Goal: Task Accomplishment & Management: Use online tool/utility

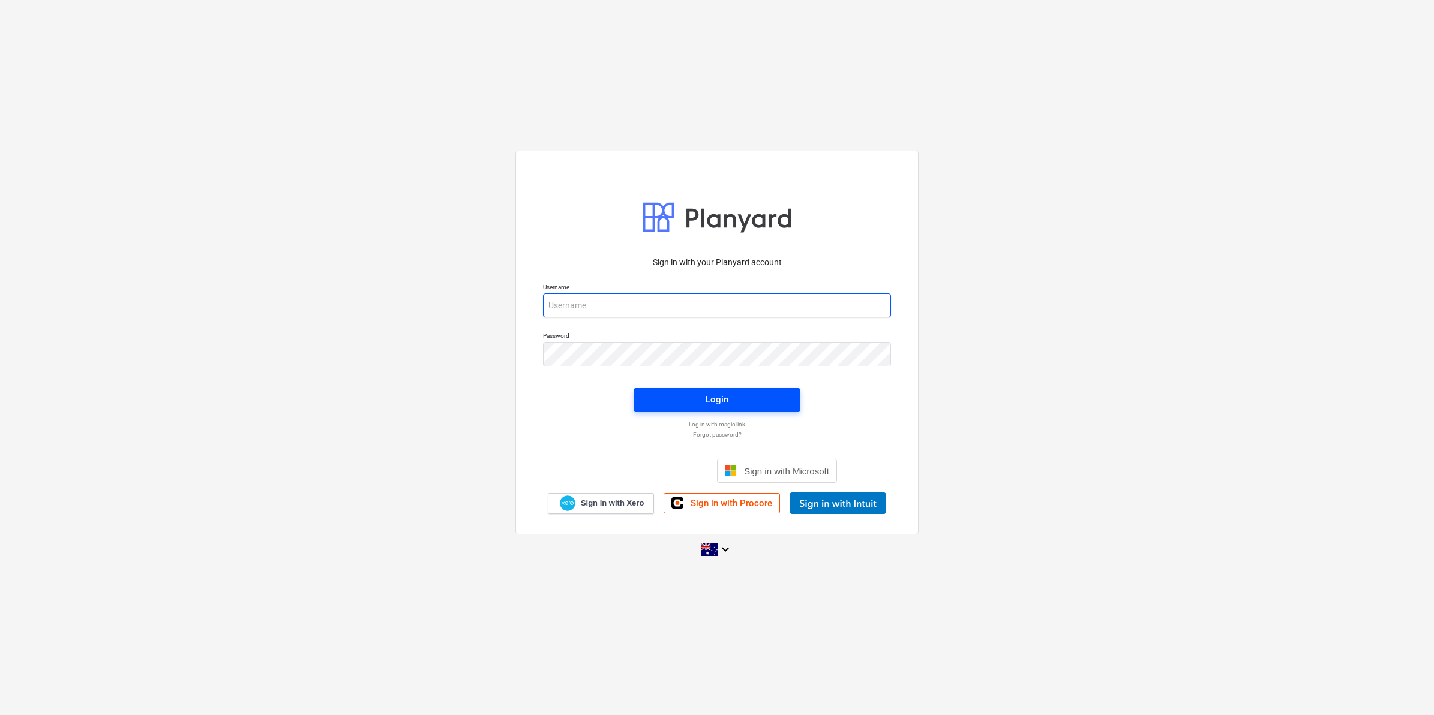
type input "[EMAIL_ADDRESS][DOMAIN_NAME]"
click at [666, 394] on span "Login" at bounding box center [717, 400] width 138 height 16
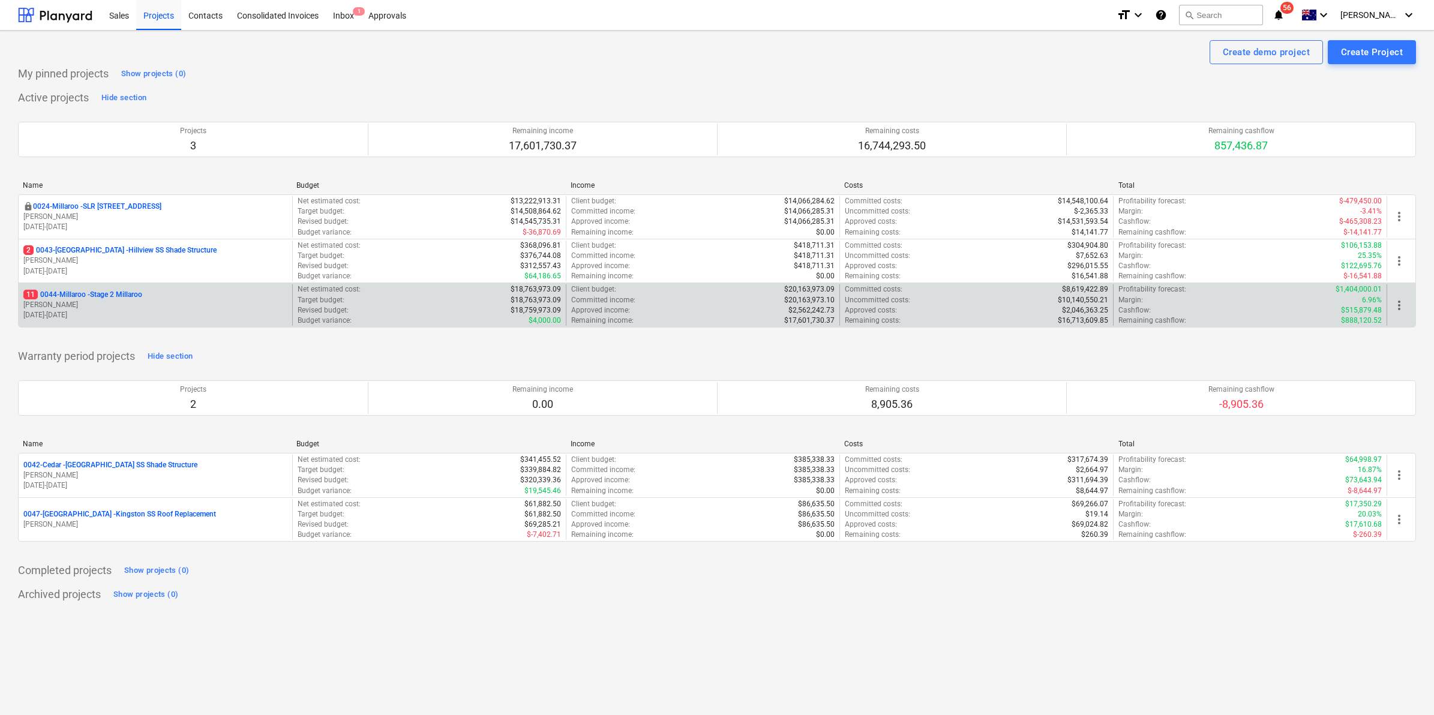
click at [113, 292] on p "11 0044-Millaroo - Stage 2 Millaroo" at bounding box center [82, 295] width 119 height 10
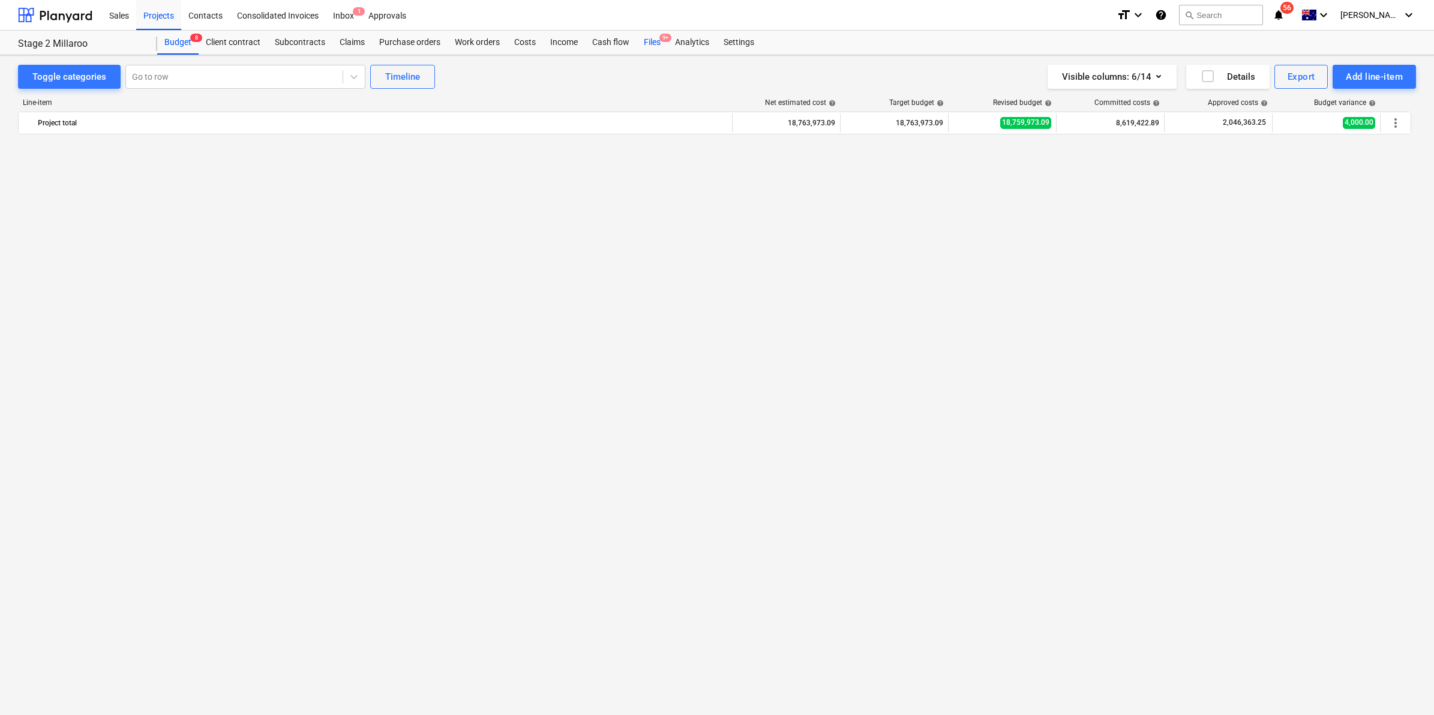
scroll to position [1071, 0]
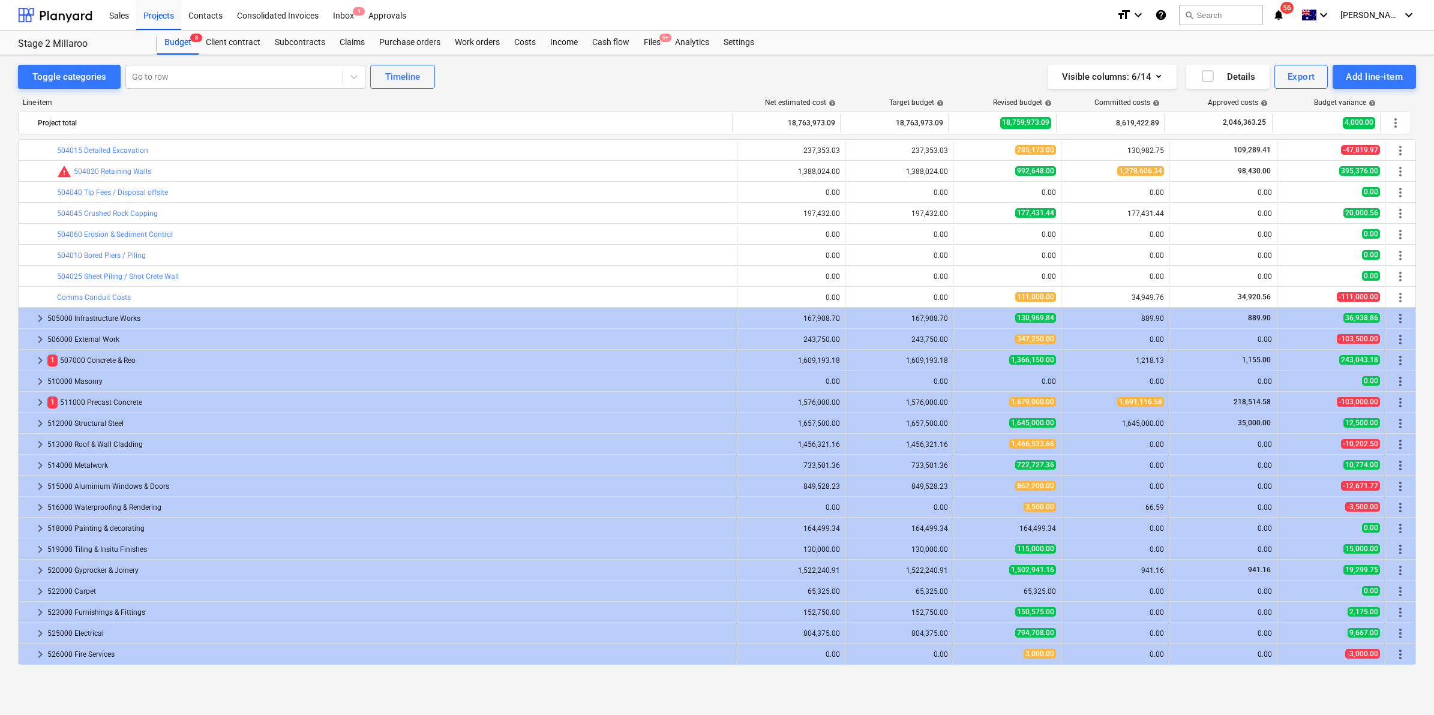
click at [1284, 14] on icon "notifications" at bounding box center [1278, 15] width 12 height 14
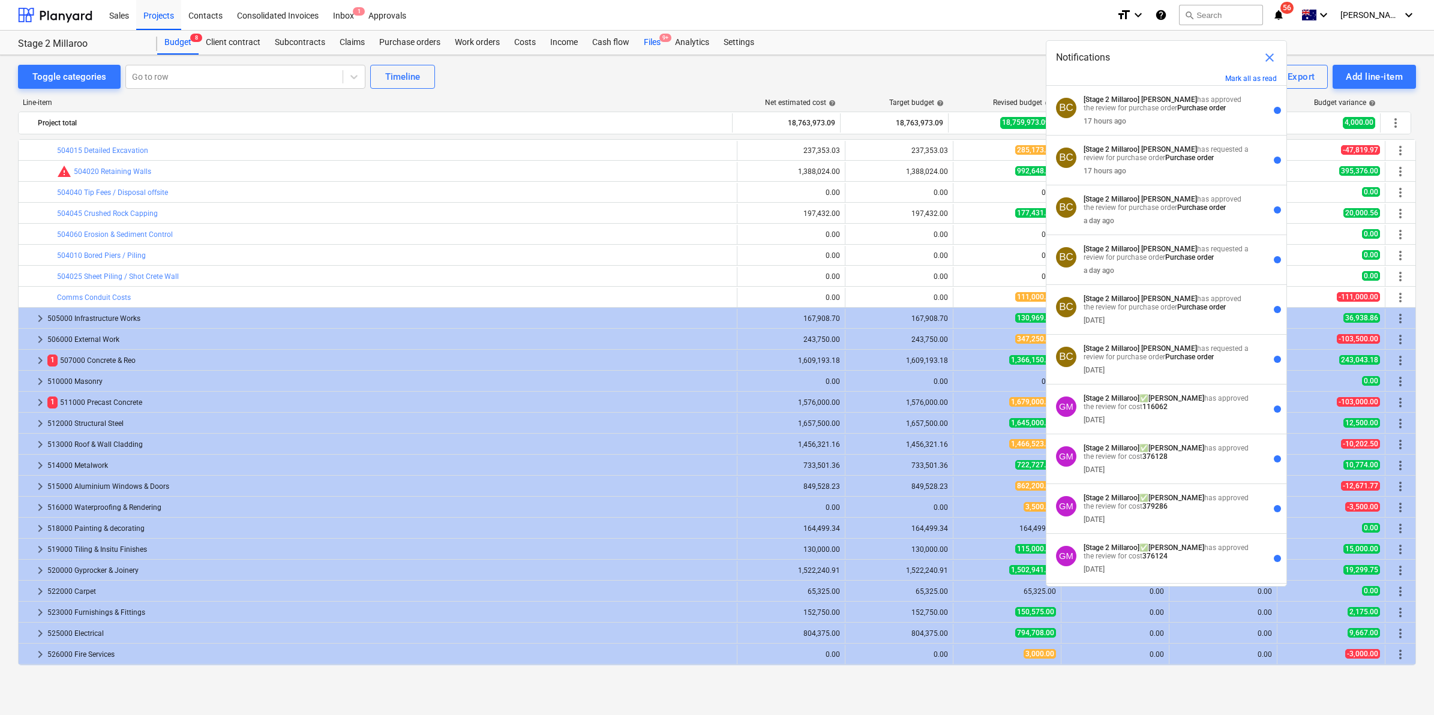
click at [651, 43] on div "Files 9+" at bounding box center [651, 43] width 31 height 24
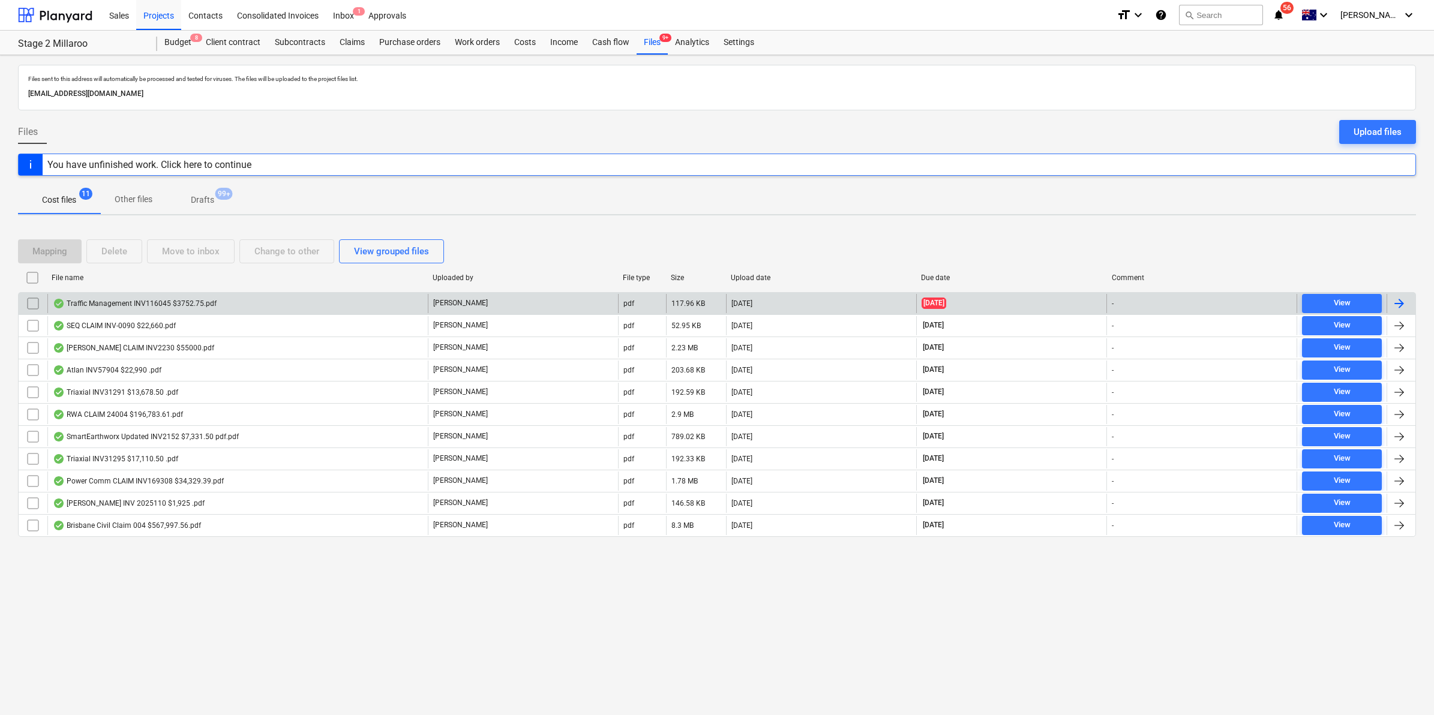
click at [168, 305] on div "Traffic Management INV116045 $3752.75.pdf" at bounding box center [135, 304] width 164 height 10
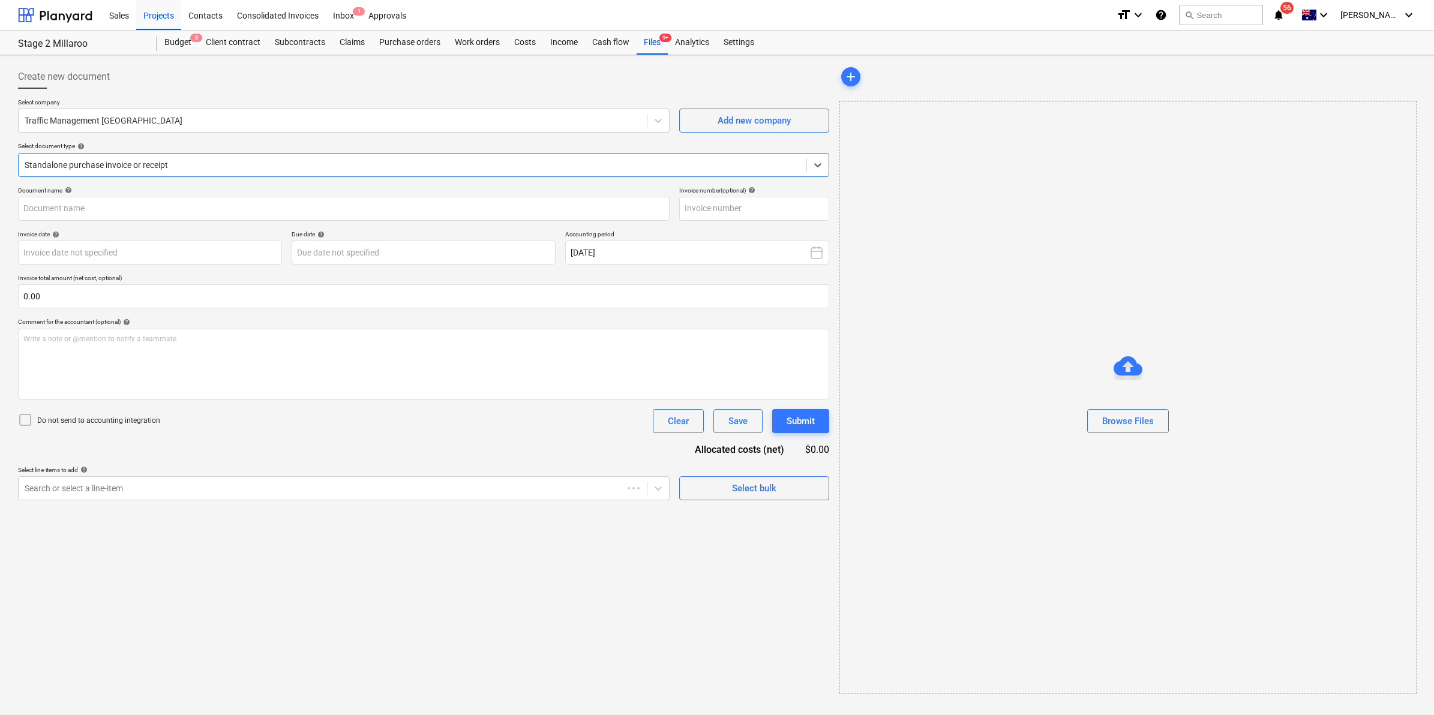
type input "116045"
type input "[DATE]"
click at [649, 50] on div "Files 9+" at bounding box center [651, 43] width 31 height 24
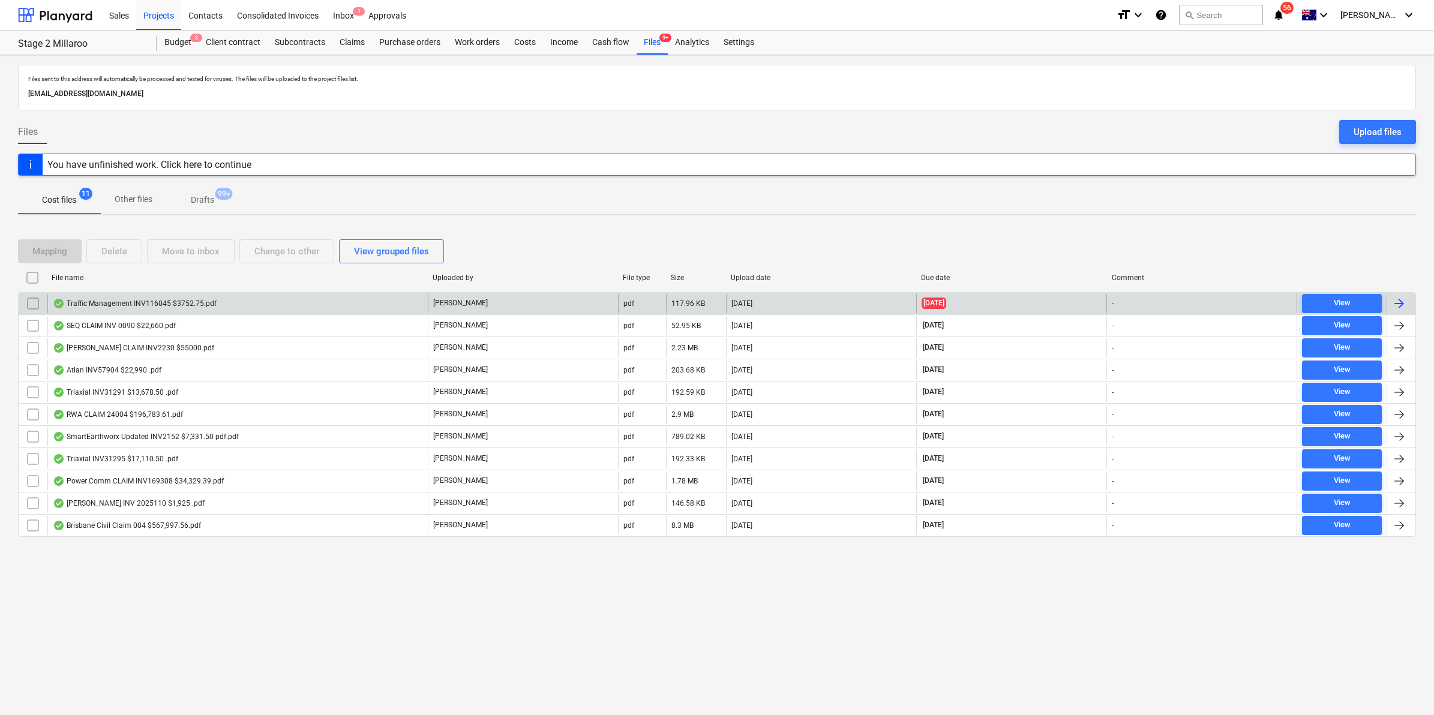
click at [218, 307] on div "Traffic Management INV116045 $3752.75.pdf" at bounding box center [237, 303] width 380 height 19
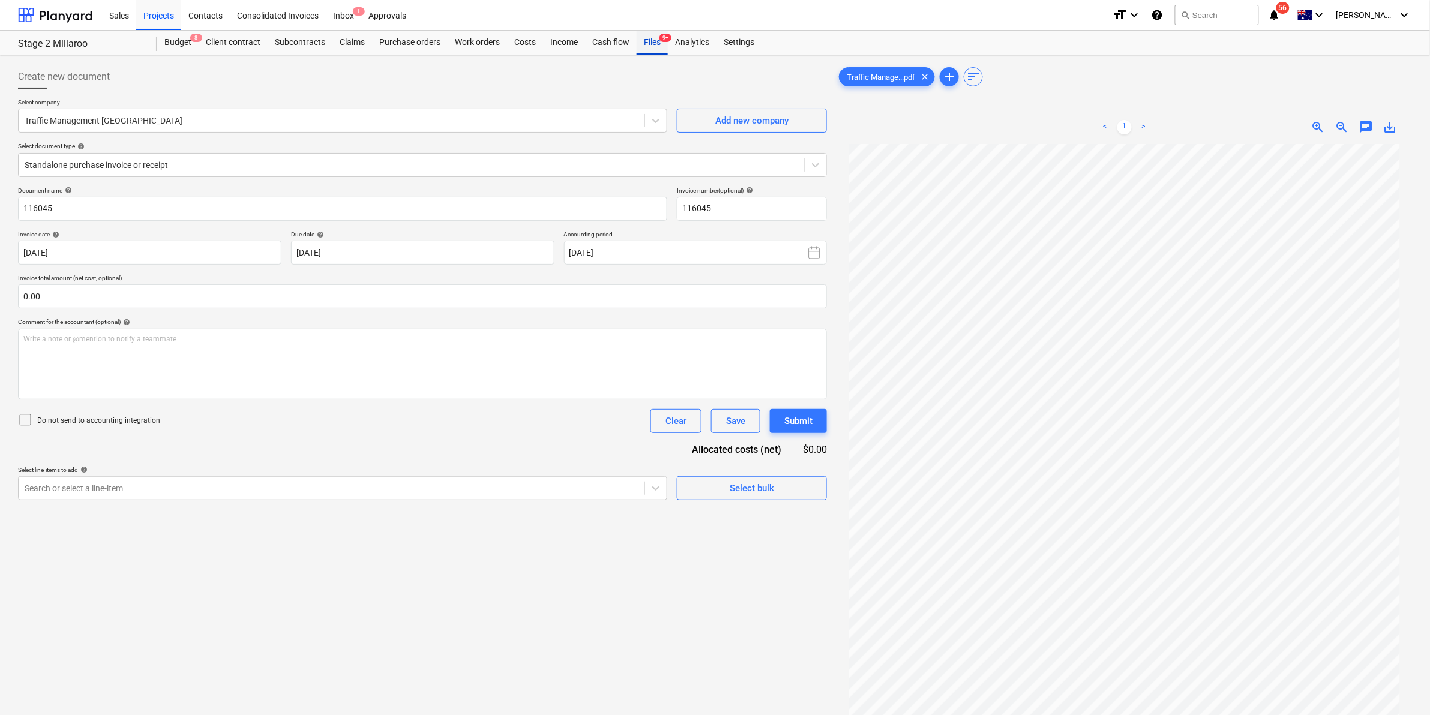
click at [657, 44] on div "Files 9+" at bounding box center [651, 43] width 31 height 24
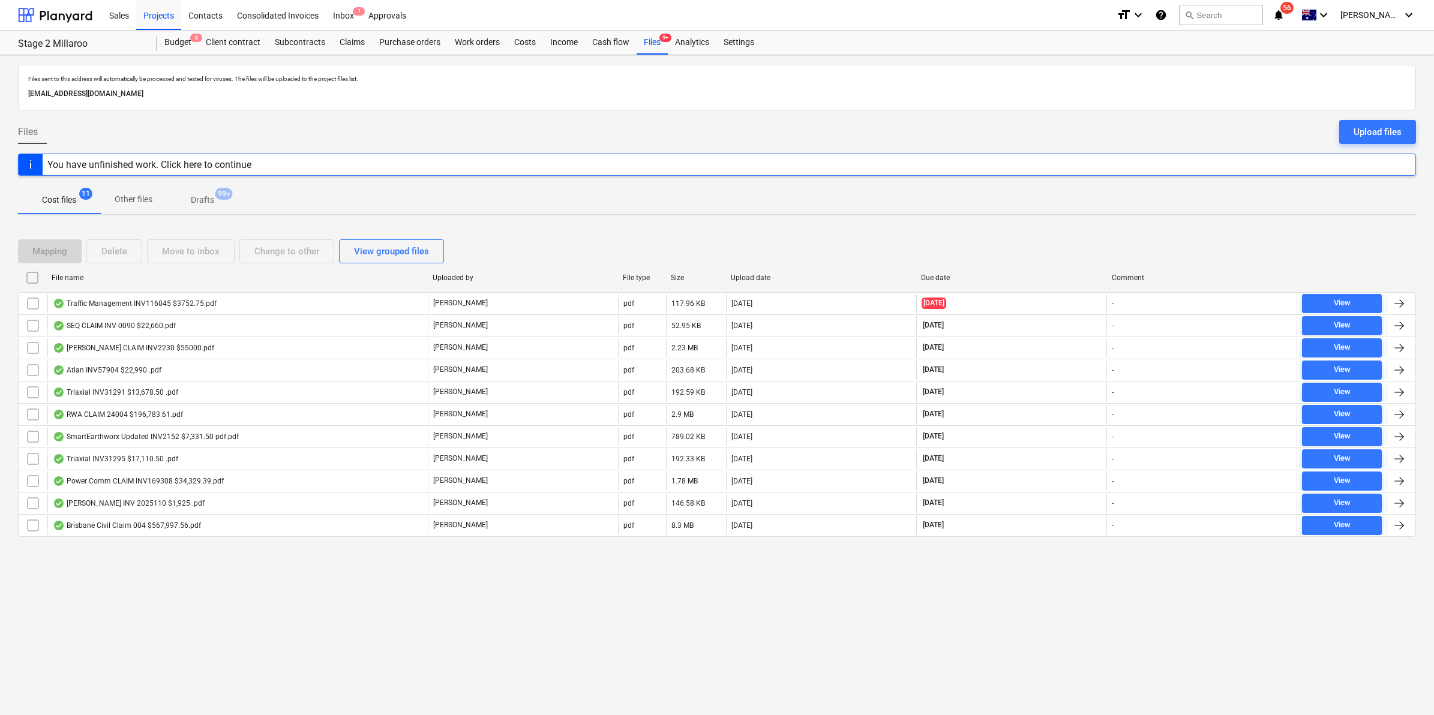
click at [151, 283] on div "File name" at bounding box center [237, 277] width 381 height 19
checkbox input "false"
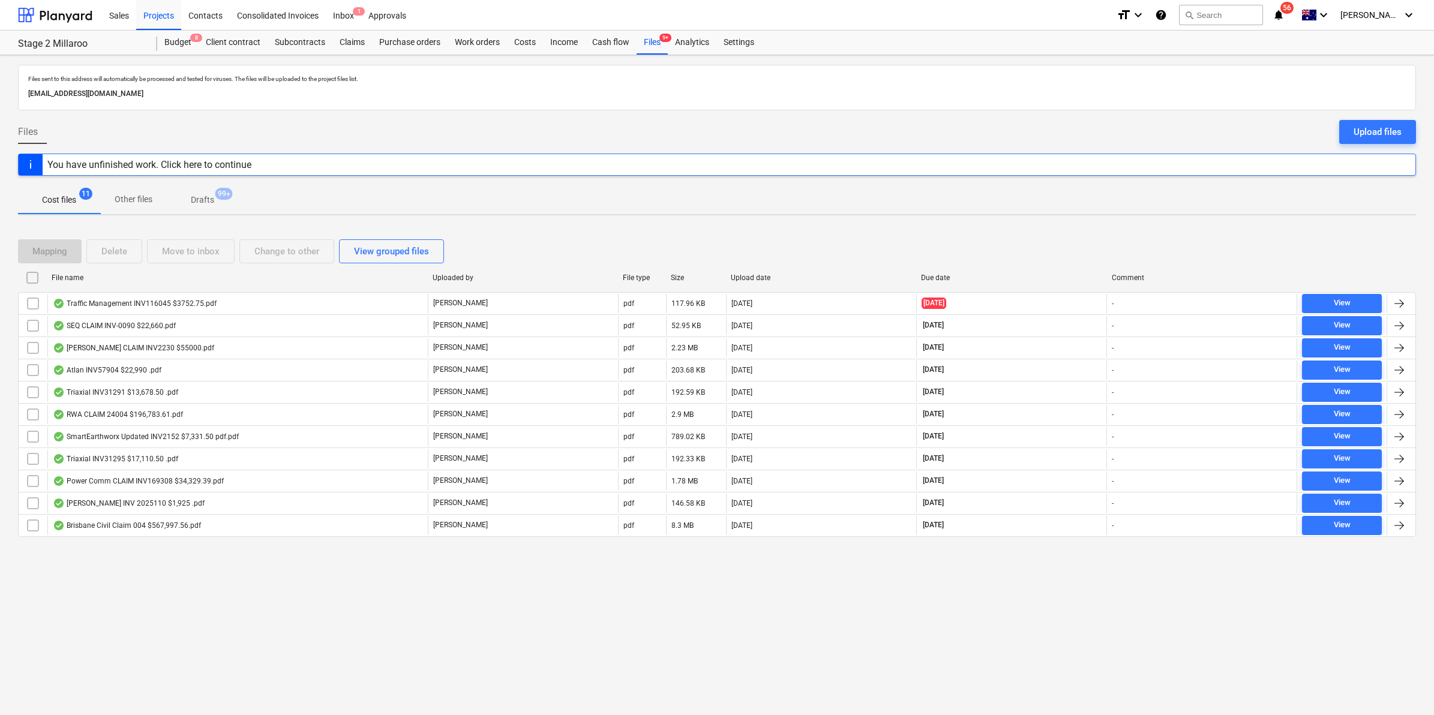
checkbox input "false"
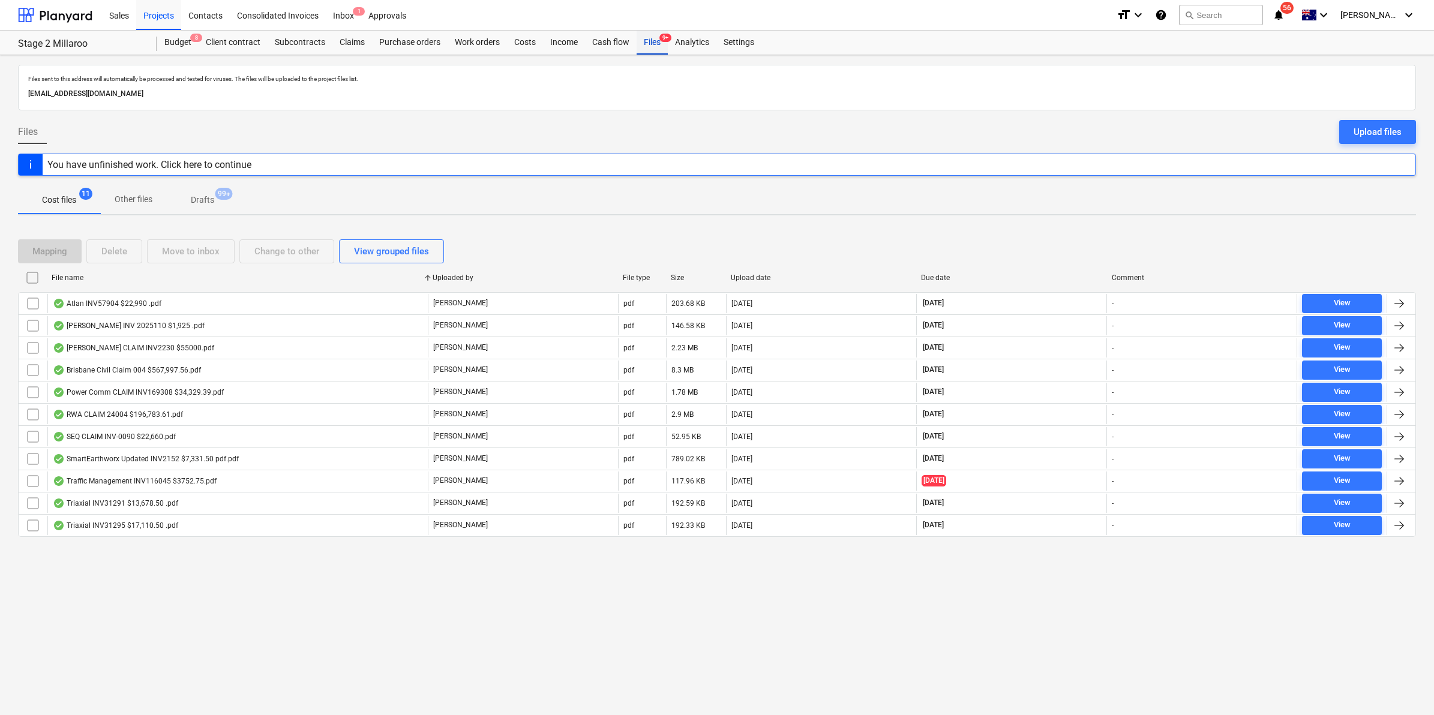
click at [651, 41] on div "Files 9+" at bounding box center [651, 43] width 31 height 24
click at [182, 37] on div "Budget 8" at bounding box center [177, 43] width 41 height 24
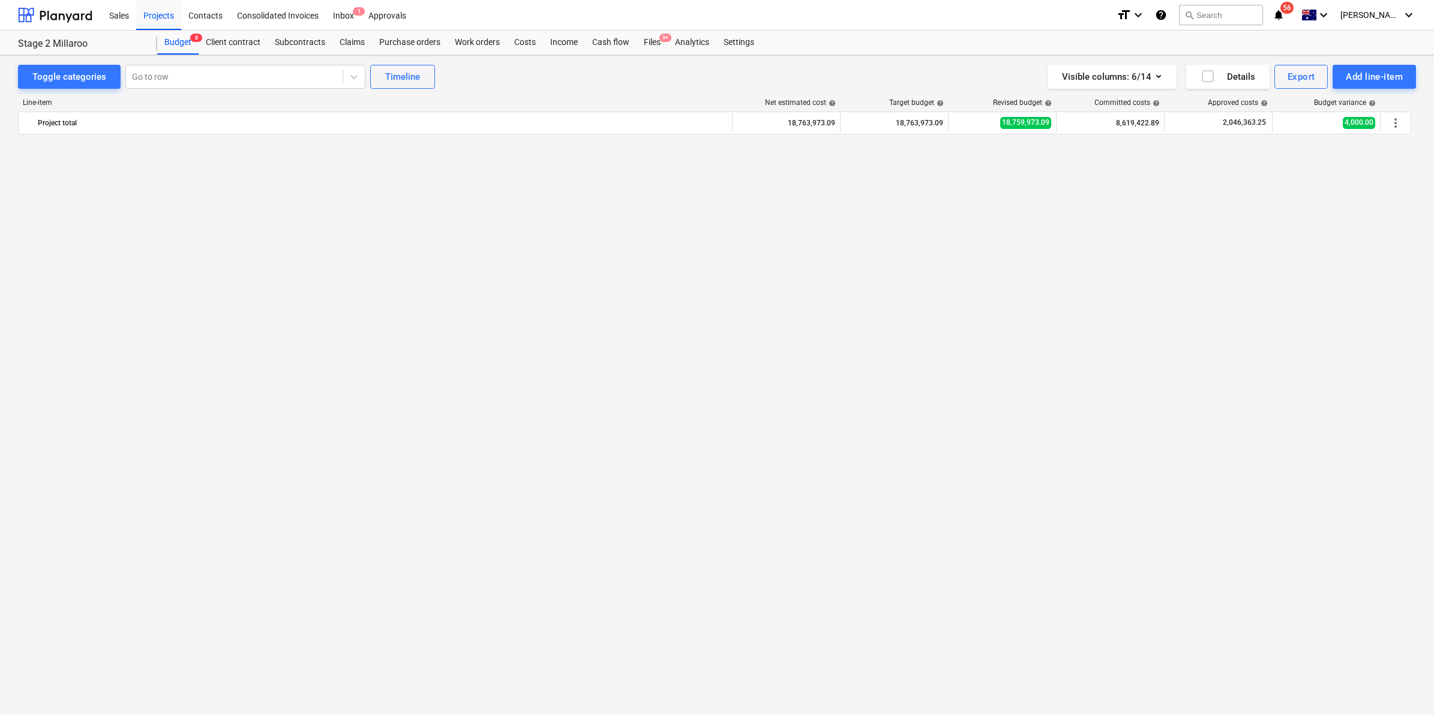
scroll to position [1071, 0]
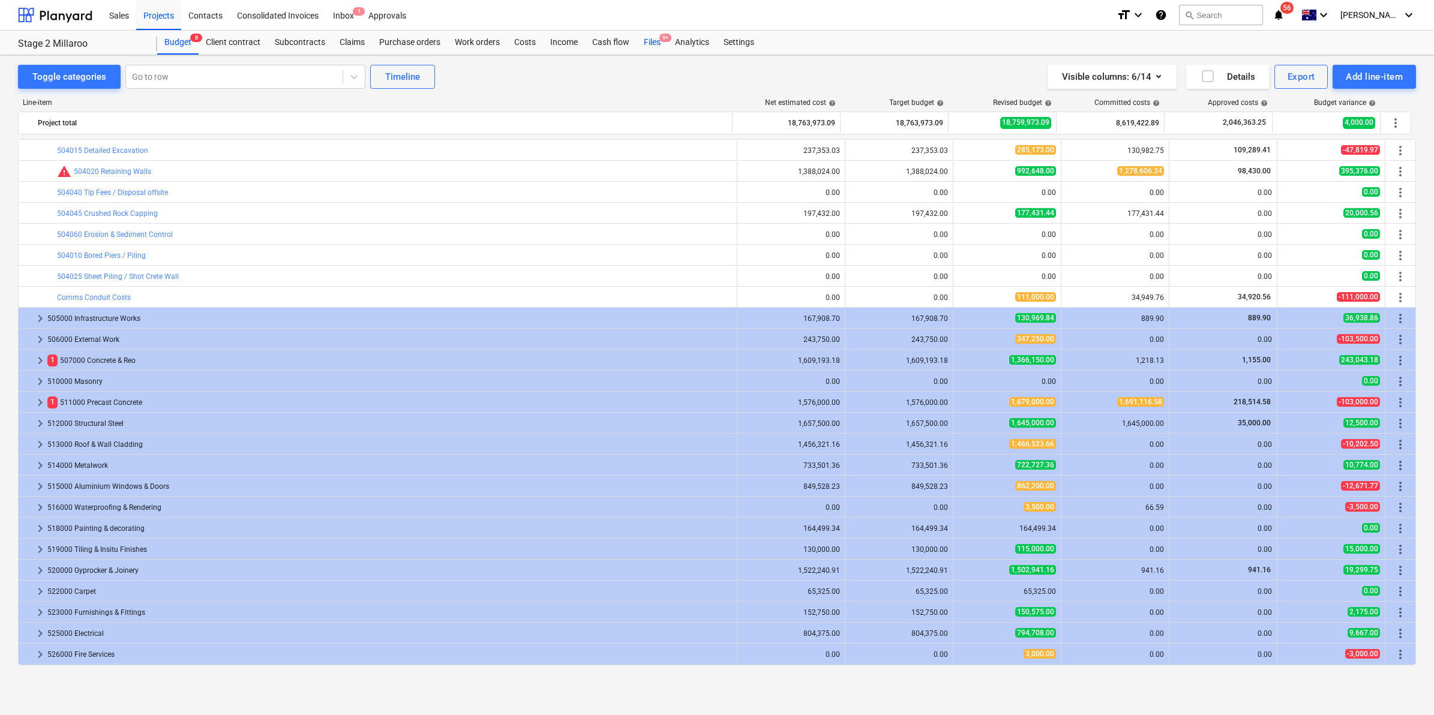
click at [649, 40] on div "Files 9+" at bounding box center [651, 43] width 31 height 24
